Goal: Task Accomplishment & Management: Complete application form

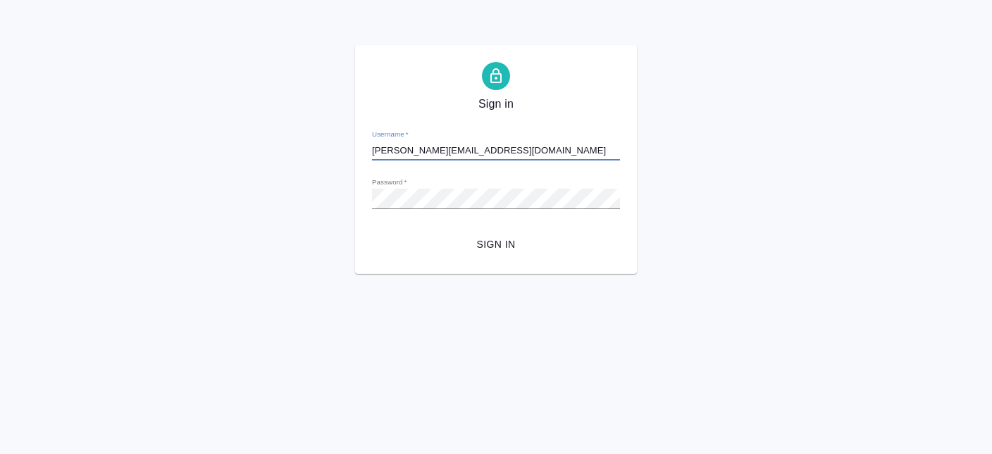
type input "[PERSON_NAME][EMAIL_ADDRESS][DOMAIN_NAME]"
click at [501, 252] on span "Sign in" at bounding box center [495, 245] width 225 height 18
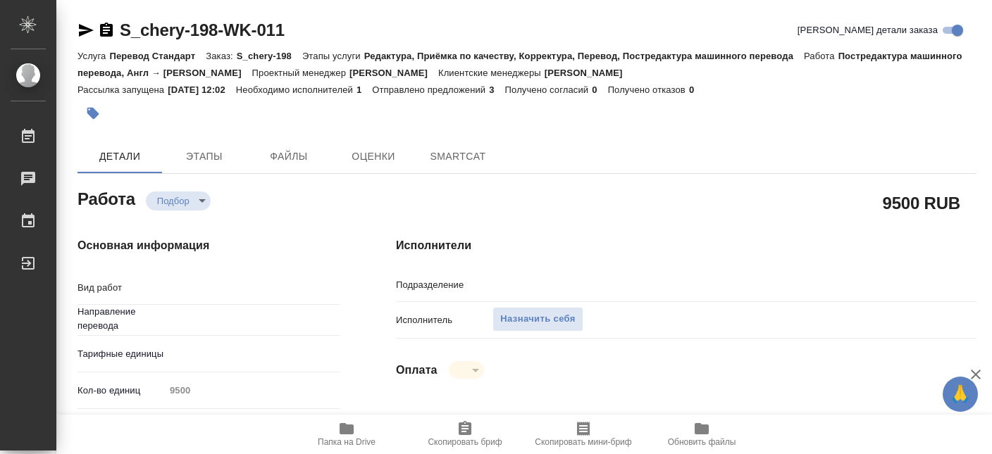
type textarea "x"
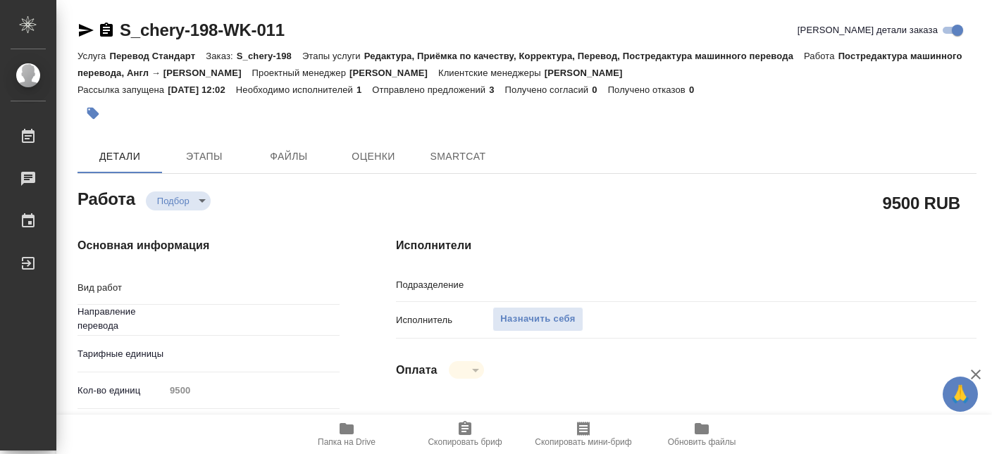
type textarea "x"
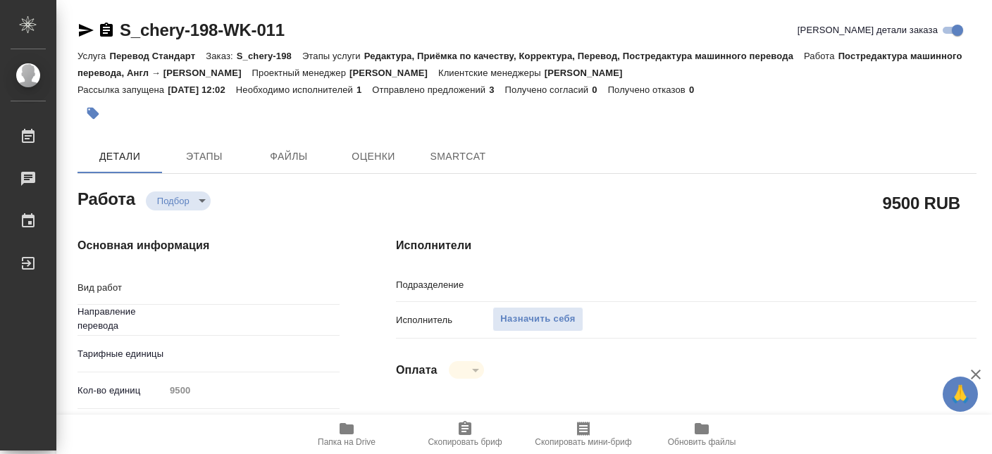
type textarea "x"
type textarea "Постредактура машинного перевода"
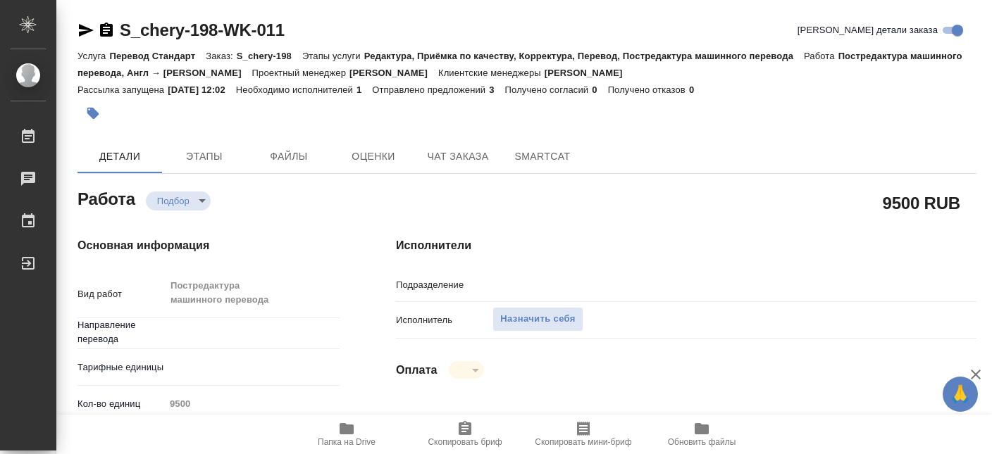
type textarea "x"
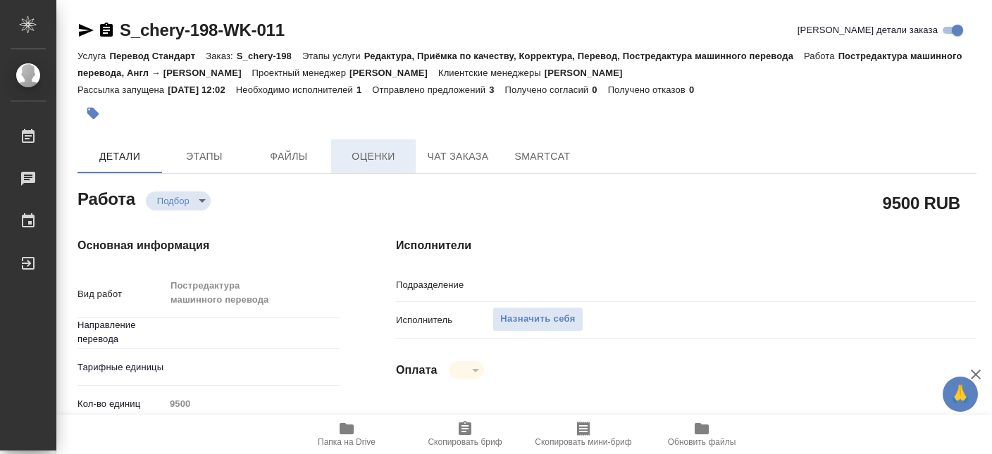
type textarea "x"
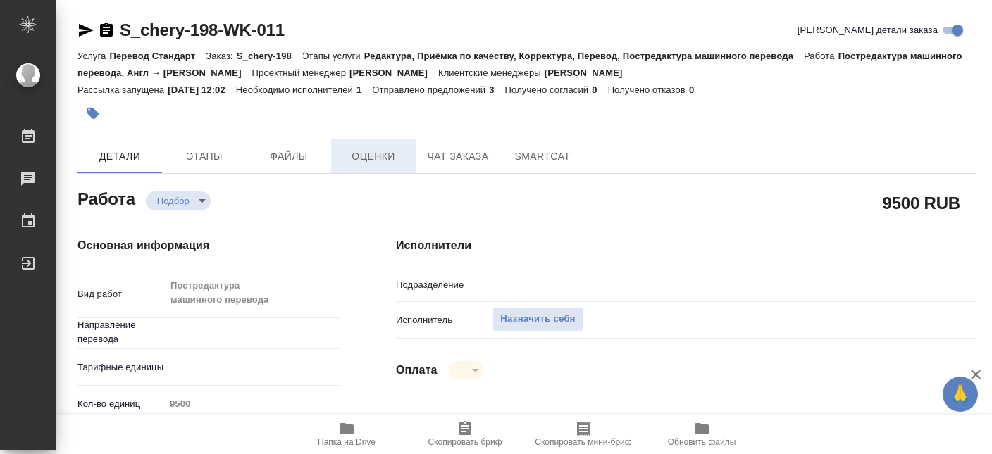
type textarea "x"
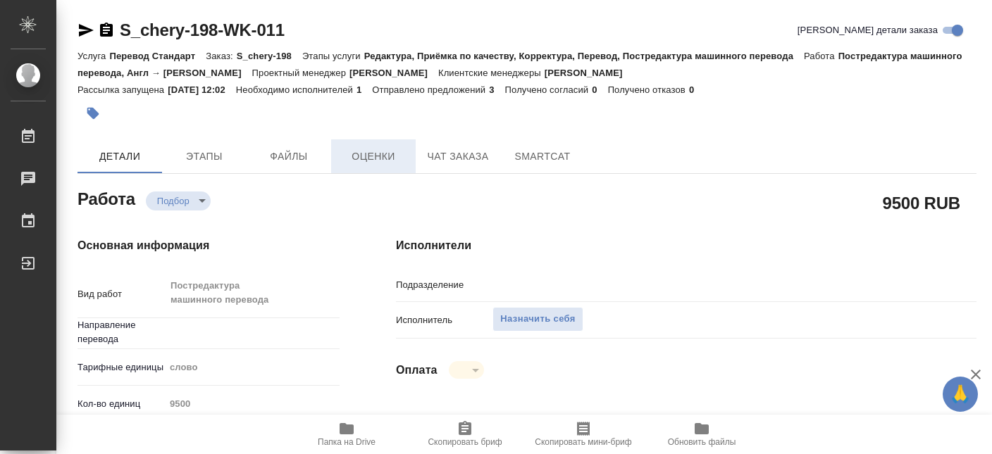
type textarea "x"
type input "англ-рус"
type input "Проектный офис"
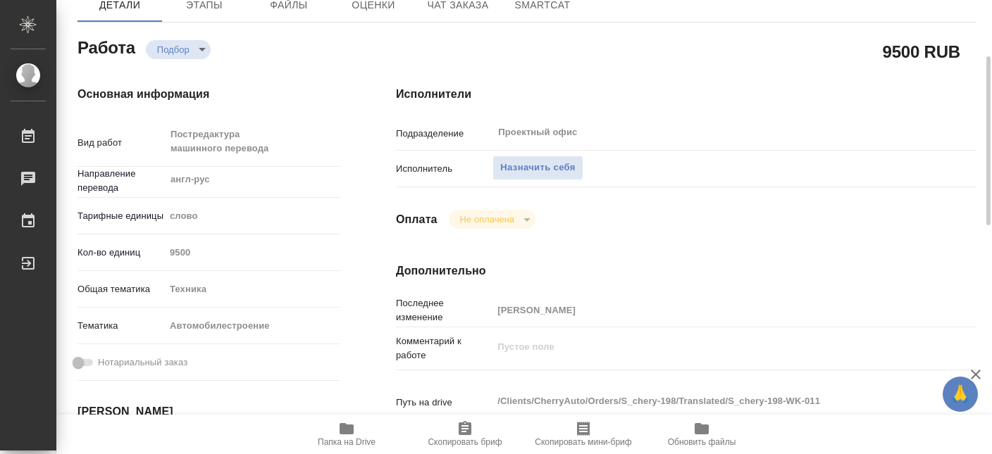
scroll to position [228, 0]
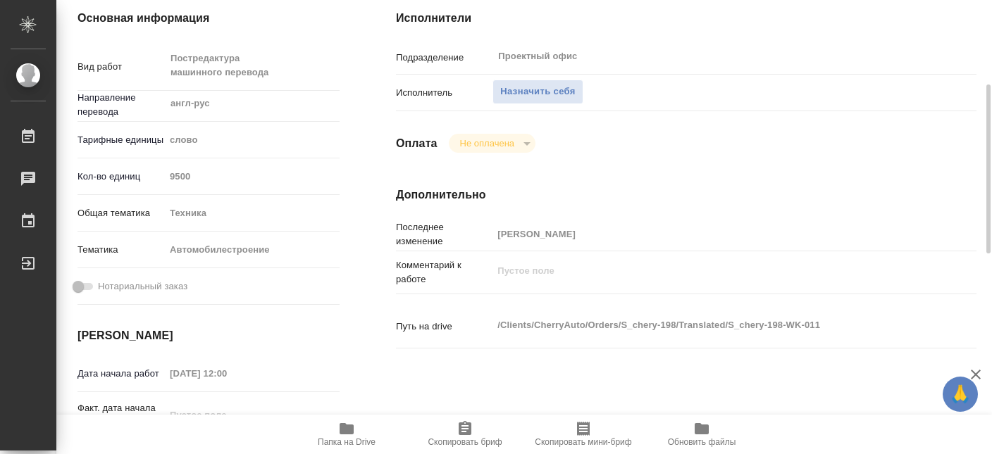
type textarea "x"
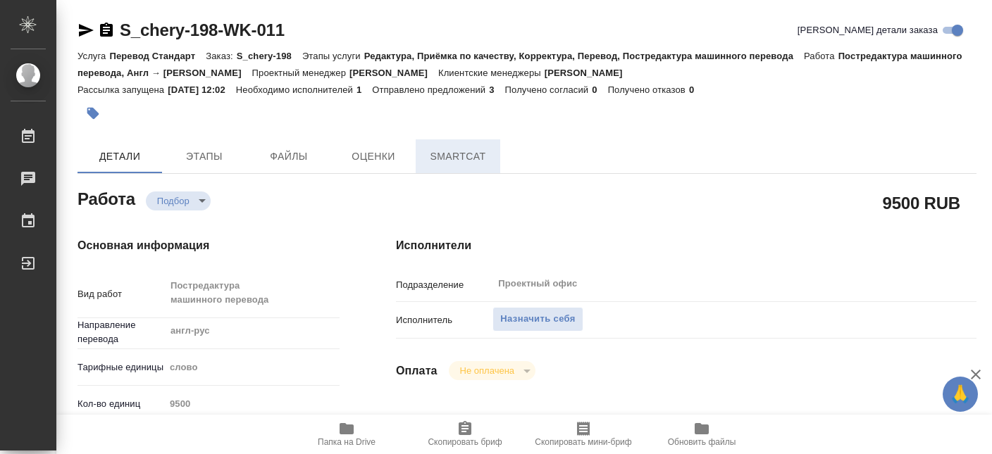
type textarea "x"
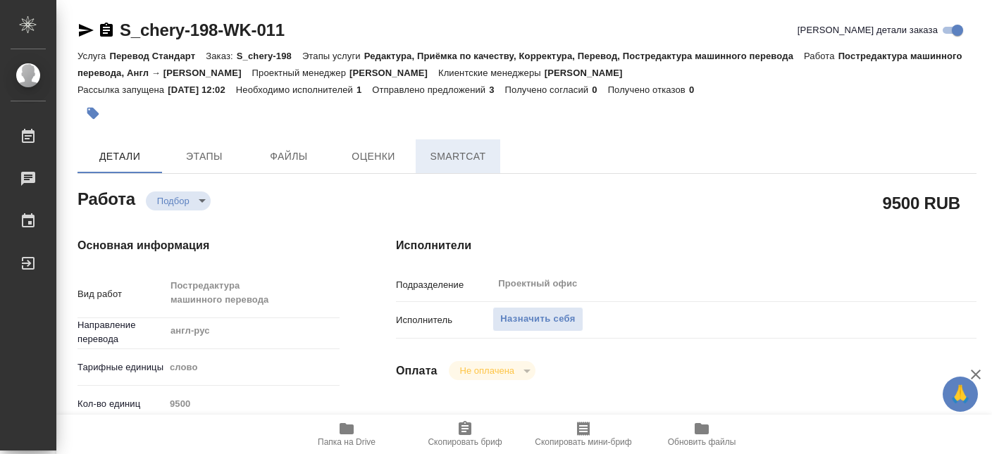
type textarea "x"
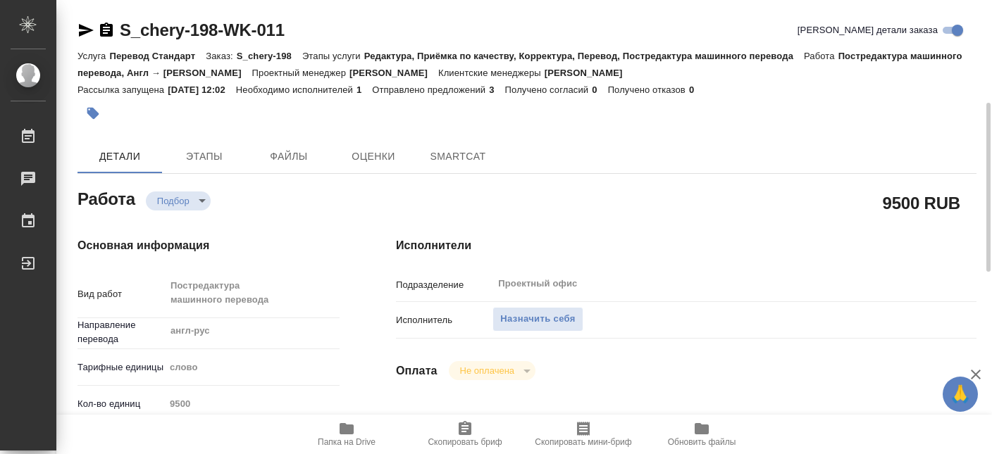
scroll to position [151, 0]
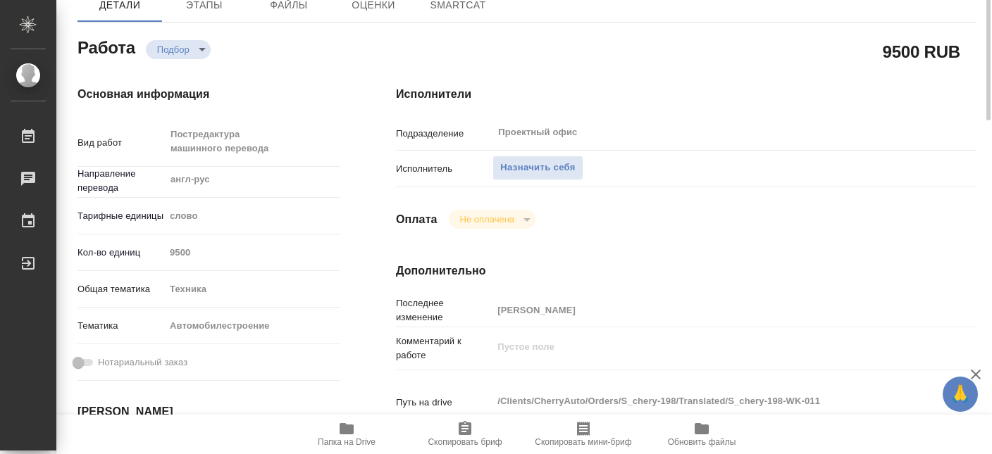
type textarea "x"
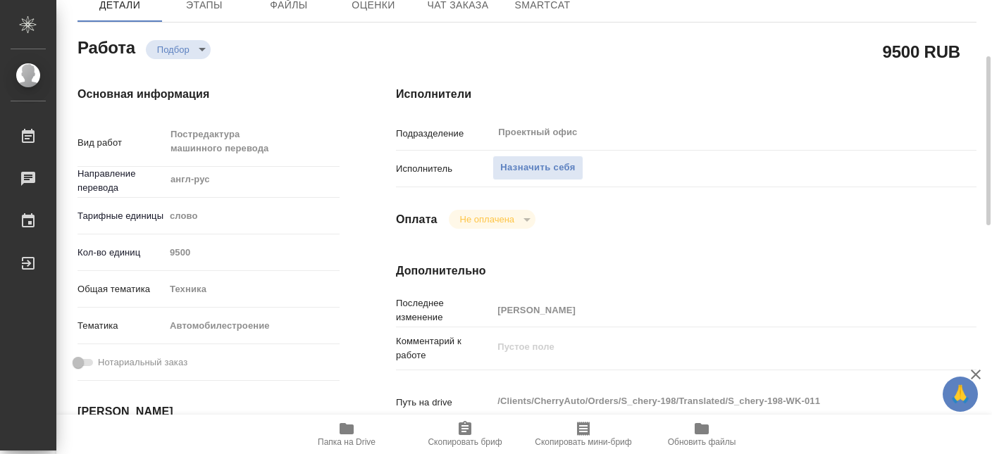
type textarea "x"
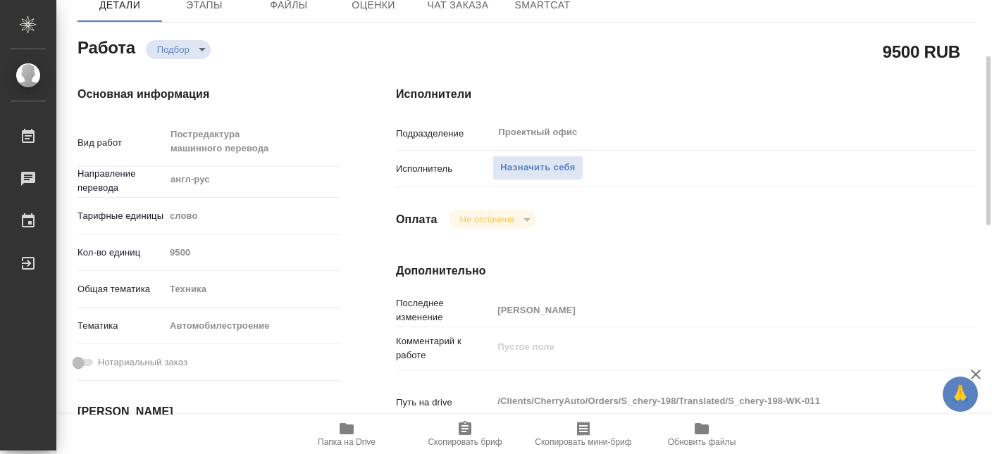
type textarea "x"
